Goal: Ask a question

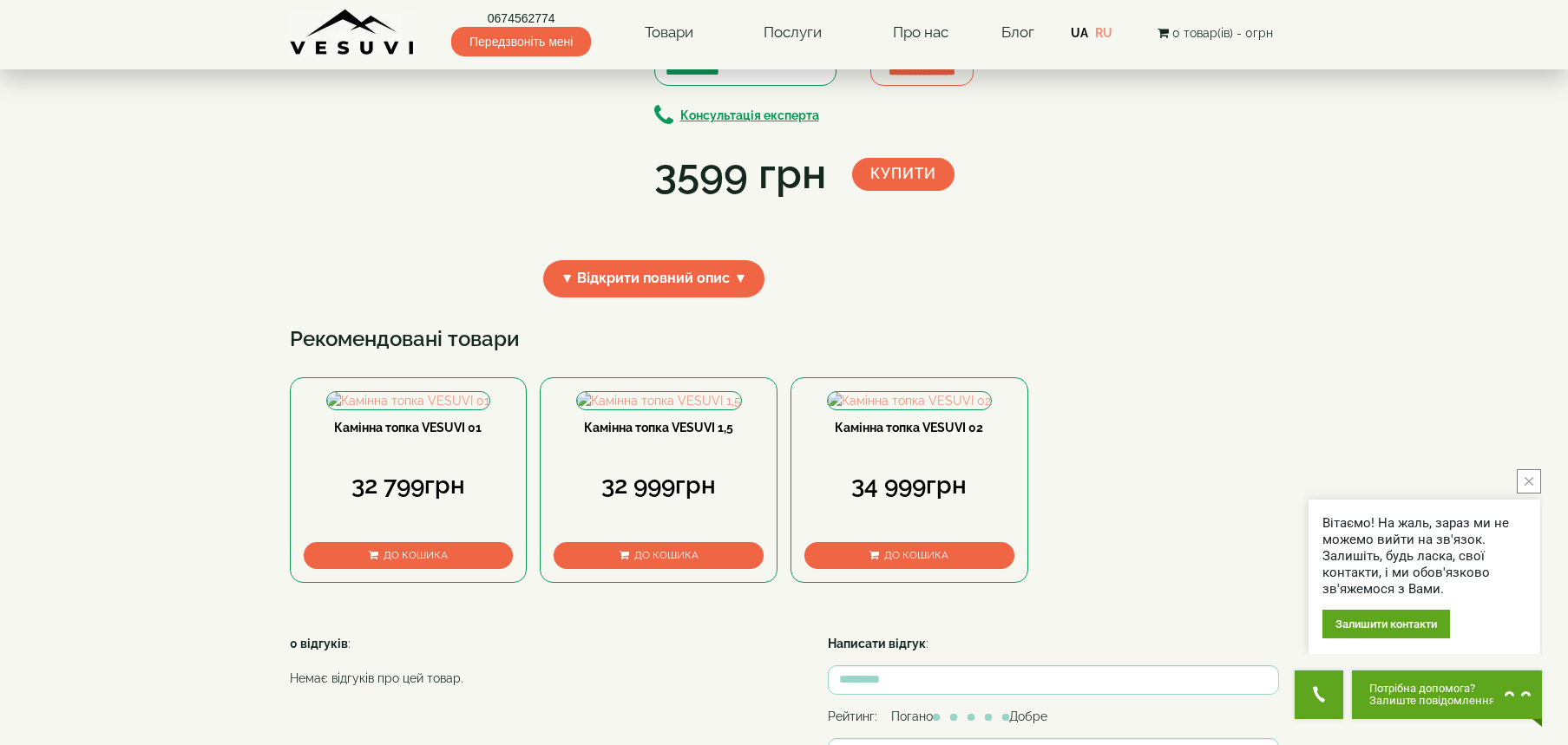
scroll to position [174, 0]
click at [623, 298] on span "▼ Відкрити повний опис ▼" at bounding box center [655, 280] width 222 height 37
click at [658, 298] on span "▲ Приховати опис ▲" at bounding box center [654, 280] width 181 height 37
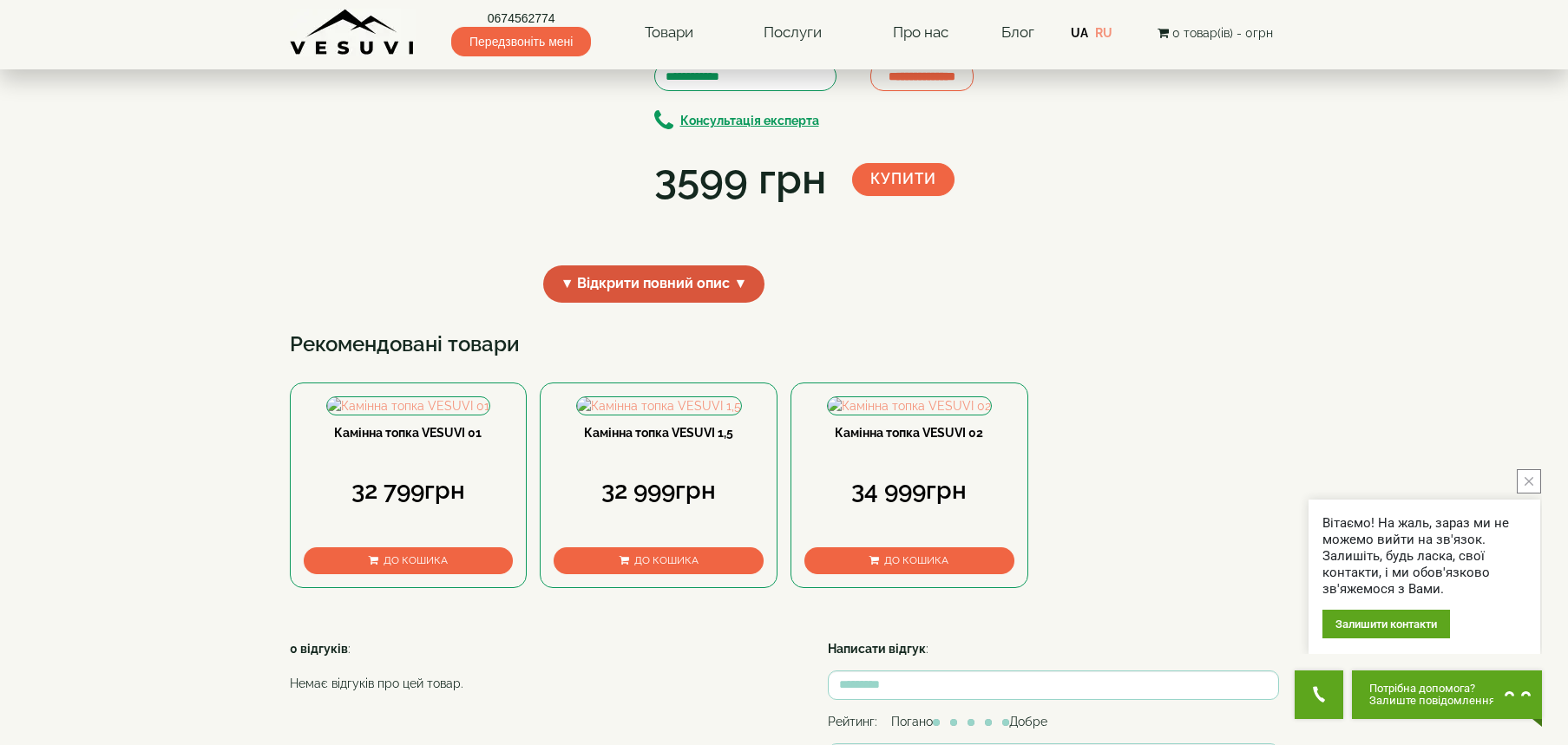
click at [658, 302] on span "▼ Відкрити повний опис ▼" at bounding box center [655, 284] width 222 height 37
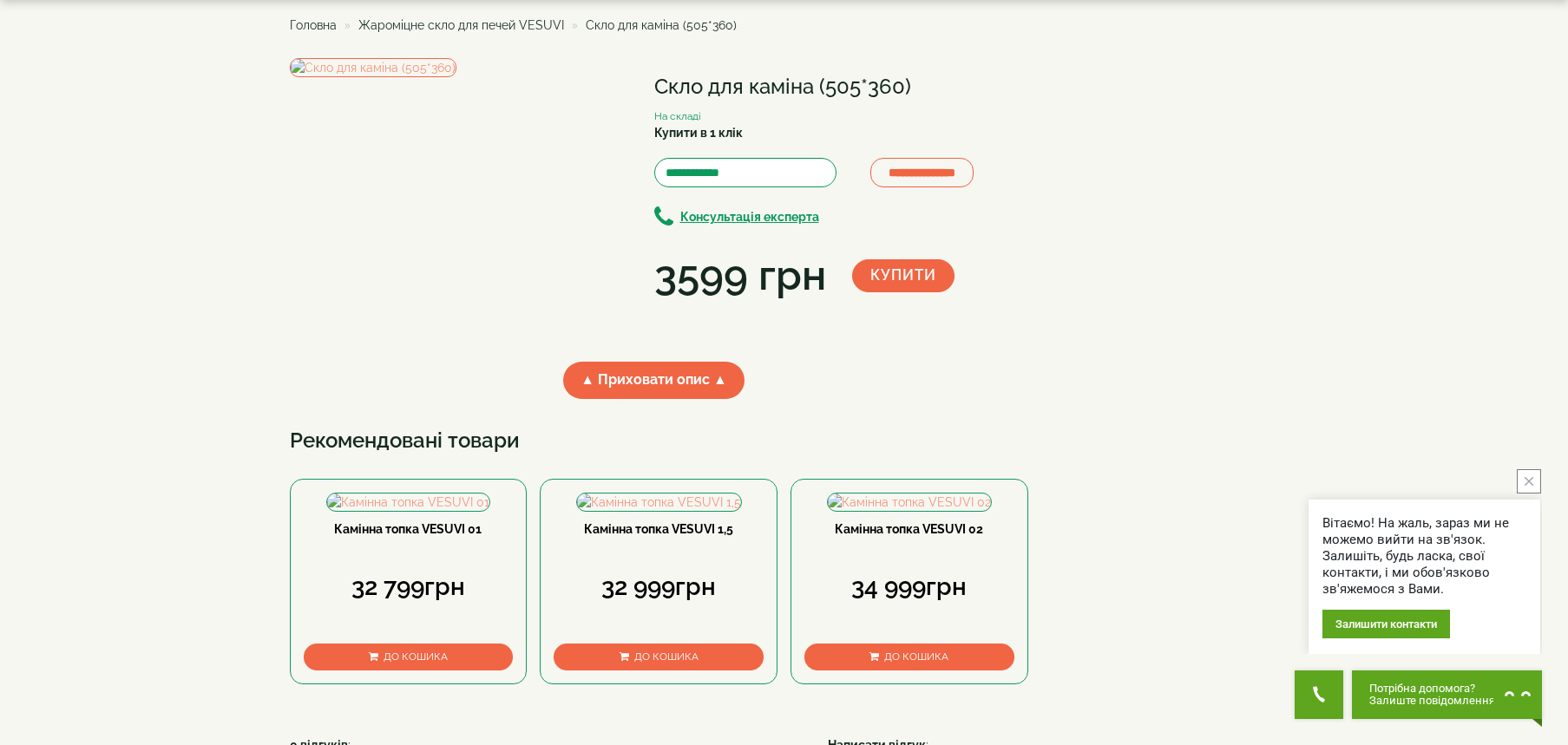
scroll to position [0, 0]
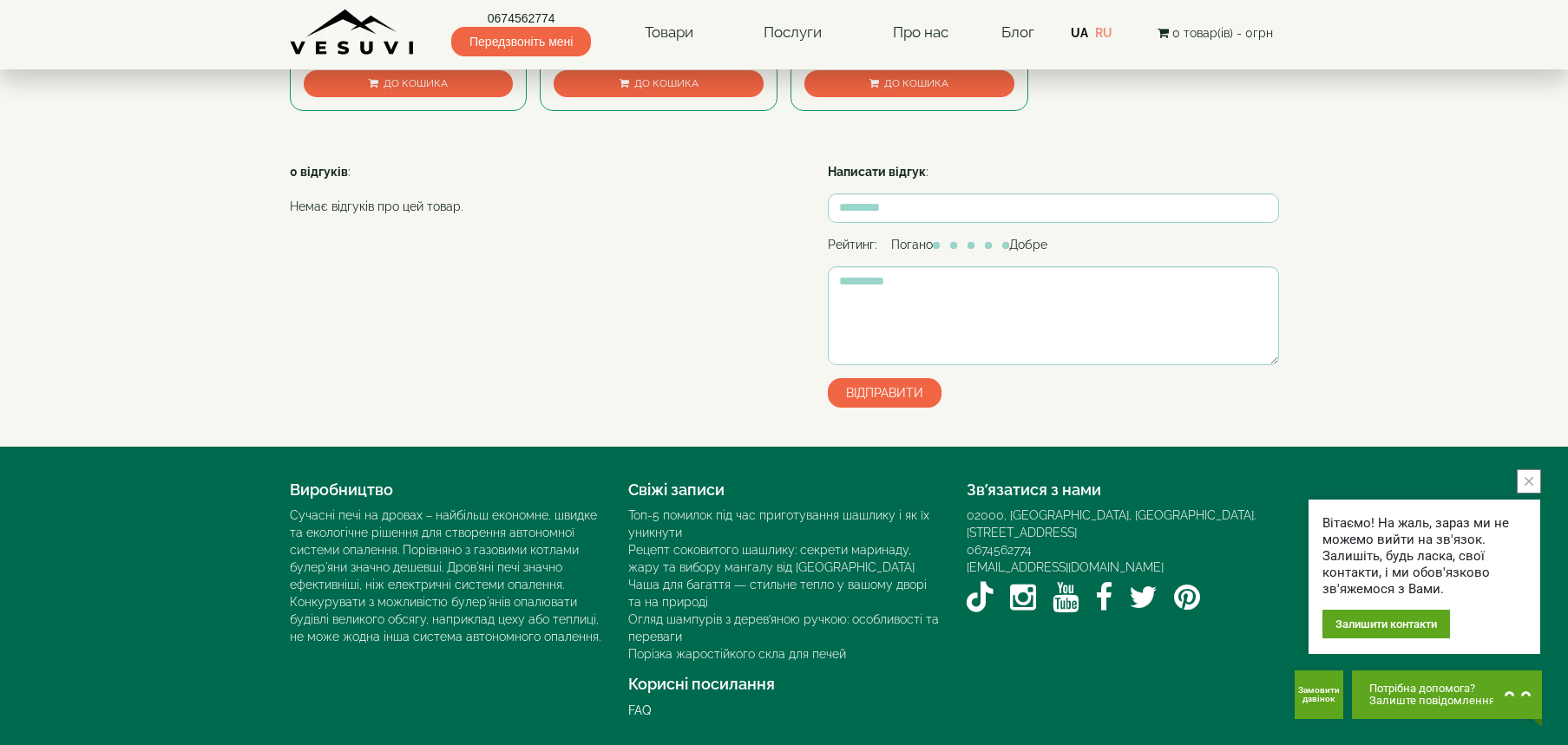
scroll to position [694, 0]
click at [1437, 692] on span "Потрібна допомога?" at bounding box center [1432, 688] width 126 height 12
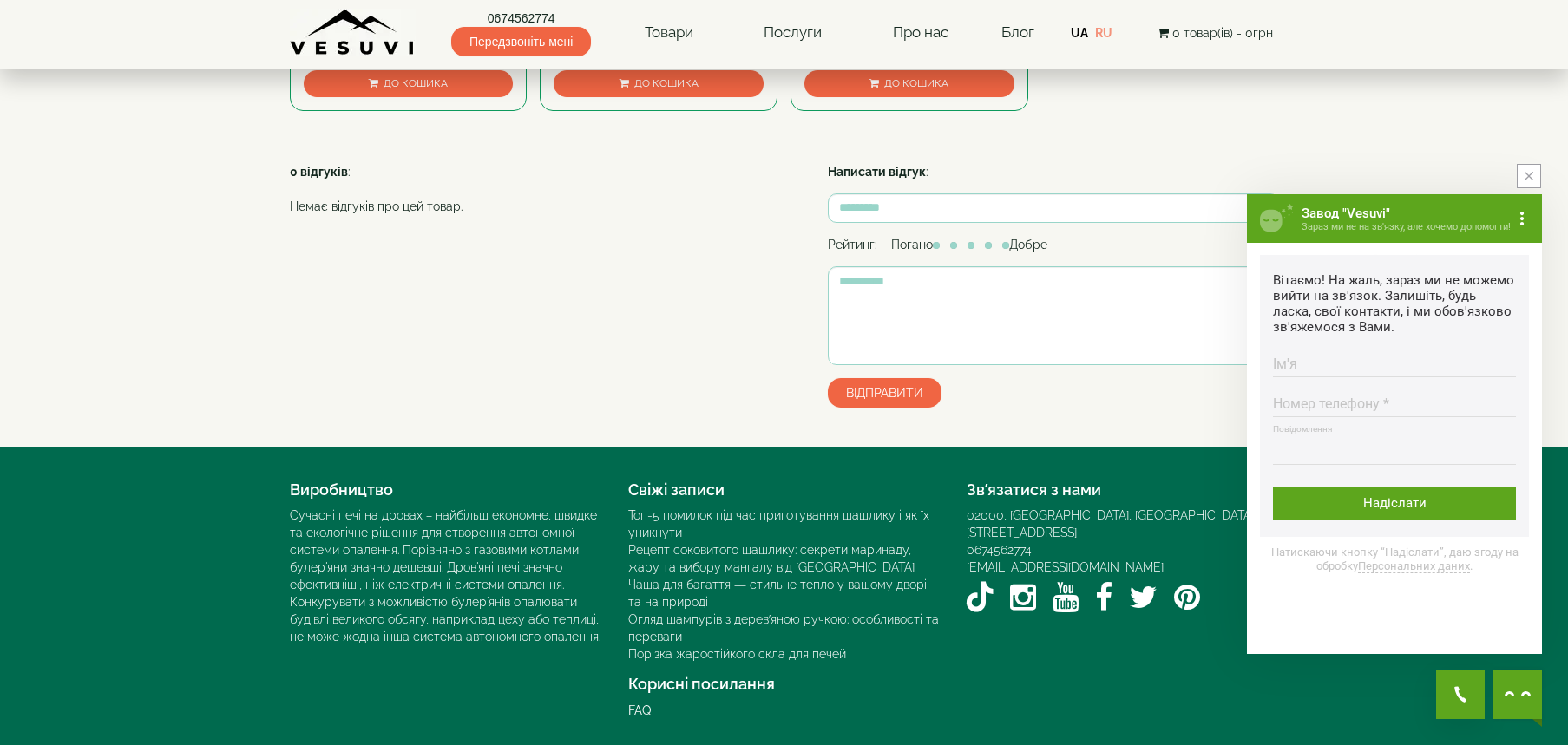
click at [1354, 455] on textarea "Повідомлення Максимальна довжина тексту 500 символів" at bounding box center [1394, 450] width 243 height 28
click at [1531, 178] on icon "close button" at bounding box center [1529, 176] width 9 height 9
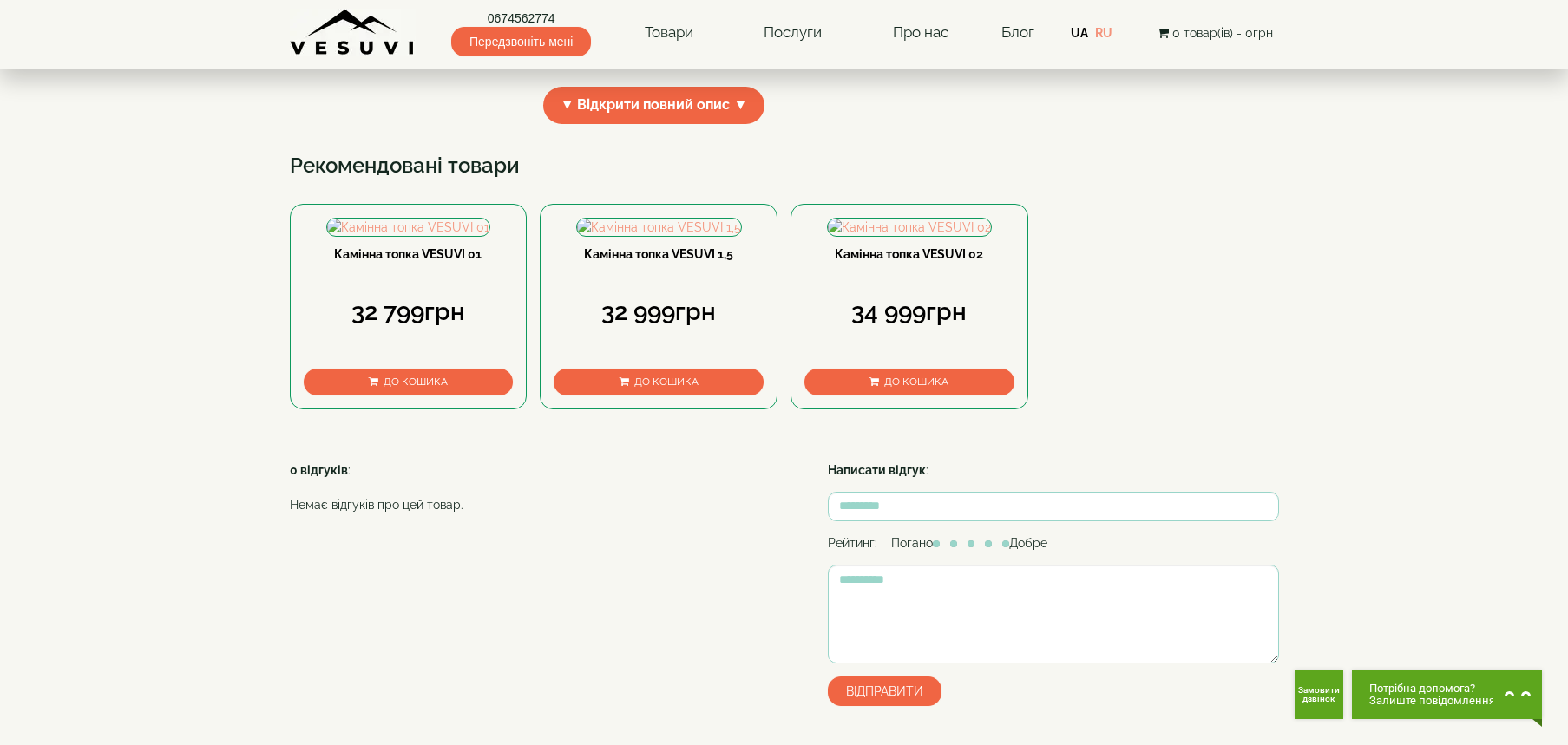
scroll to position [174, 0]
